Goal: Find specific page/section: Find specific page/section

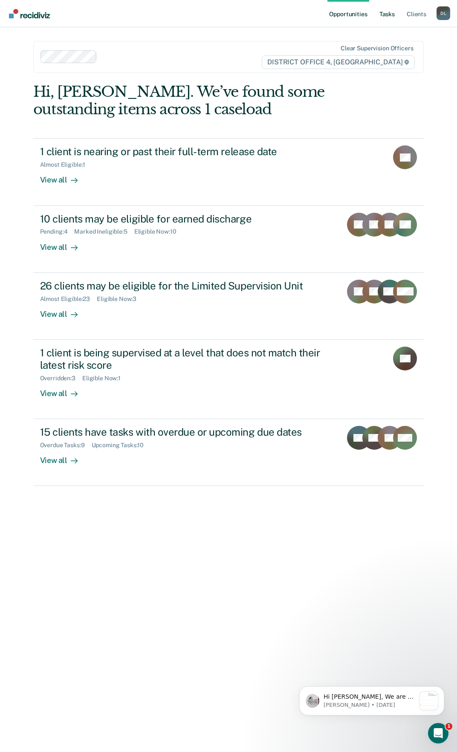
click at [382, 12] on link "Tasks" at bounding box center [387, 13] width 19 height 27
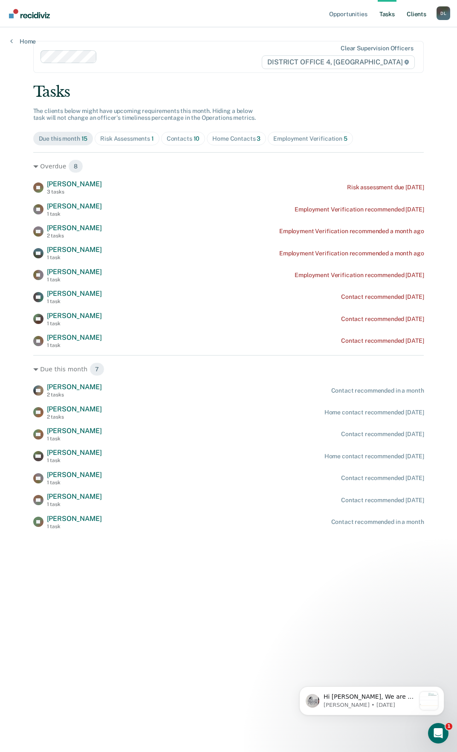
click at [424, 20] on link "Client s" at bounding box center [416, 13] width 23 height 27
